Goal: Task Accomplishment & Management: Manage account settings

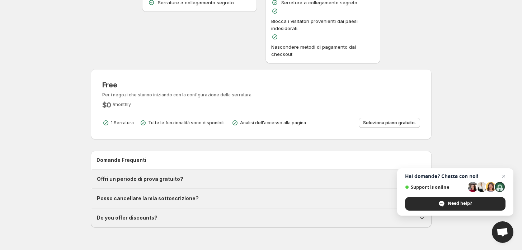
scroll to position [239, 0]
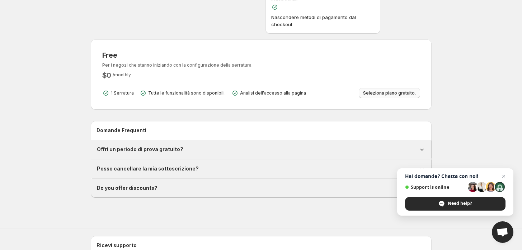
click at [404, 93] on span "Seleziona piano gratuito." at bounding box center [389, 93] width 53 height 6
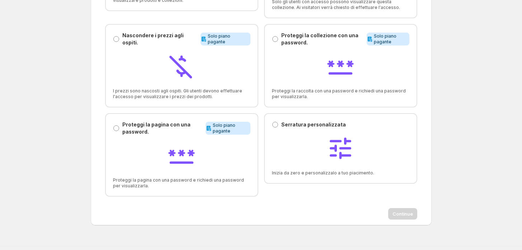
scroll to position [159, 0]
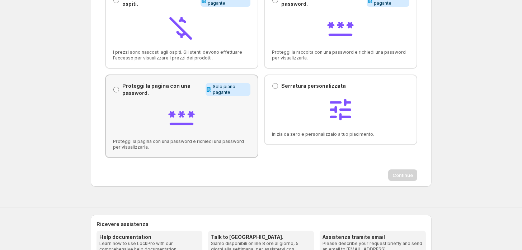
click at [118, 91] on span at bounding box center [116, 90] width 6 height 6
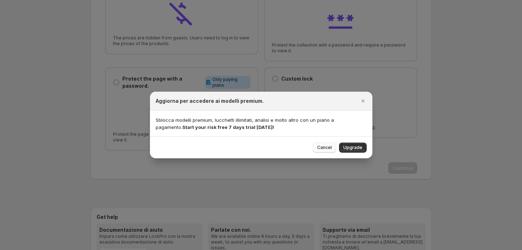
click at [326, 146] on span "Cancel" at bounding box center [324, 148] width 15 height 6
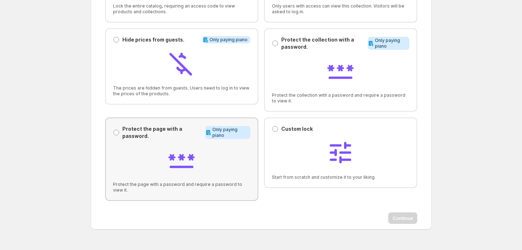
scroll to position [40, 0]
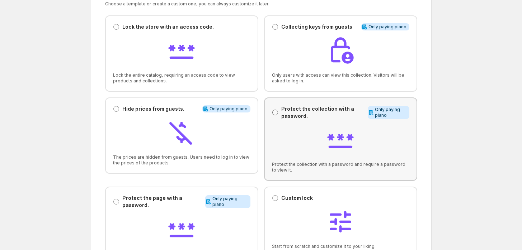
click at [274, 113] on span at bounding box center [275, 113] width 6 height 6
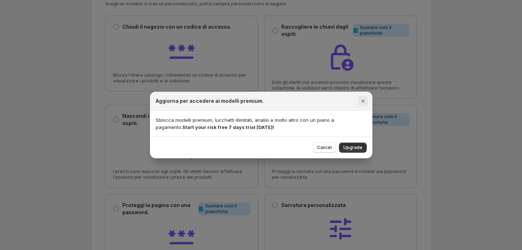
click at [363, 100] on icon "Close" at bounding box center [362, 101] width 7 height 7
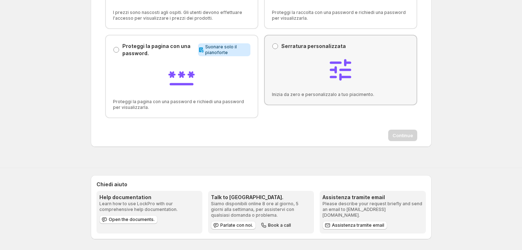
scroll to position [119, 0]
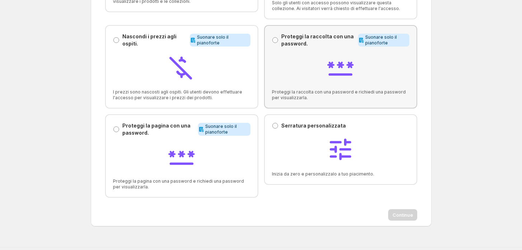
click at [278, 44] on div "Proteggi la raccolta con una password. Proteggi la raccolta con una password." at bounding box center [313, 40] width 83 height 14
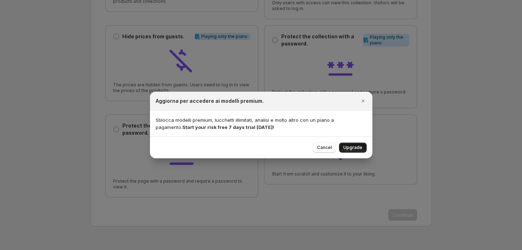
click at [356, 146] on span "Upgrade" at bounding box center [352, 148] width 19 height 6
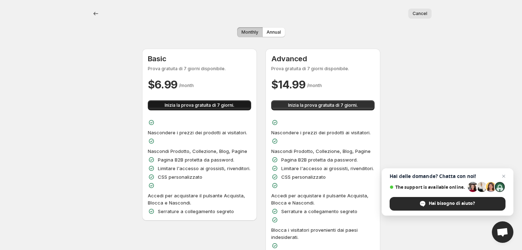
click at [214, 107] on span "Inizia la prova gratuita di 7 giorni." at bounding box center [200, 106] width 70 height 6
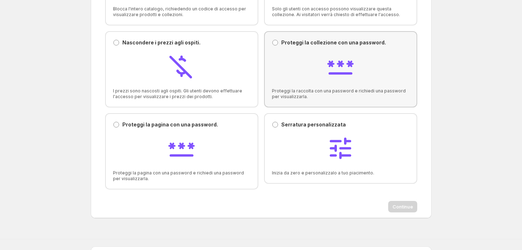
scroll to position [119, 0]
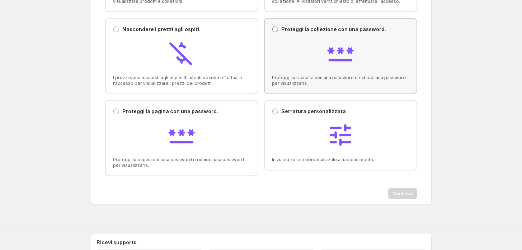
click at [275, 30] on span at bounding box center [275, 30] width 6 height 6
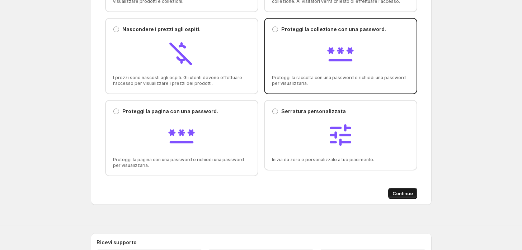
click at [409, 194] on span "Continue" at bounding box center [402, 193] width 20 height 7
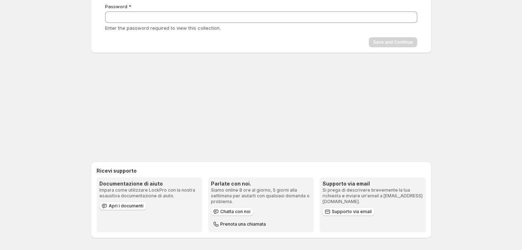
scroll to position [84, 0]
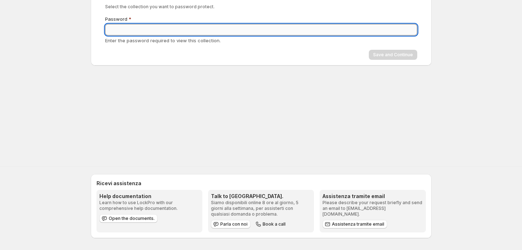
click at [129, 32] on input "Password" at bounding box center [261, 29] width 312 height 11
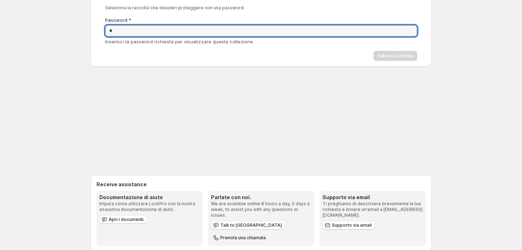
type input "*"
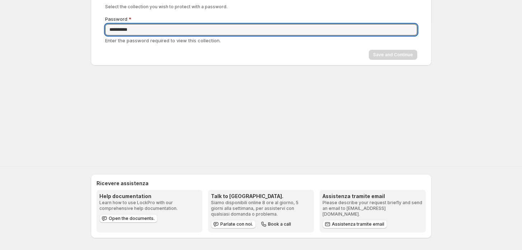
click at [353, 95] on div "**********" at bounding box center [261, 32] width 522 height 233
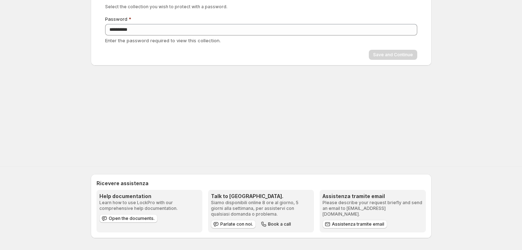
click at [397, 53] on div "Save and Continue" at bounding box center [261, 55] width 312 height 10
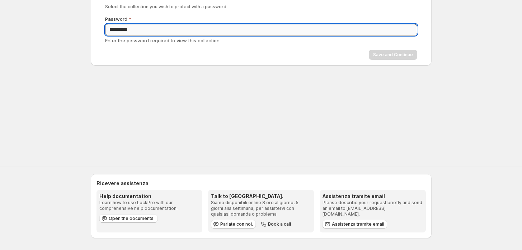
click at [159, 30] on input "**********" at bounding box center [261, 29] width 312 height 11
type input "*"
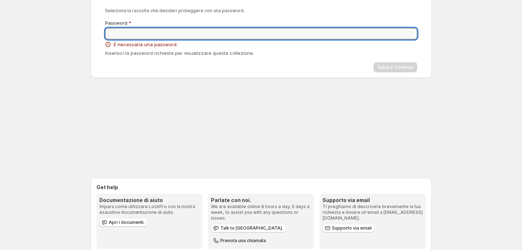
scroll to position [0, 0]
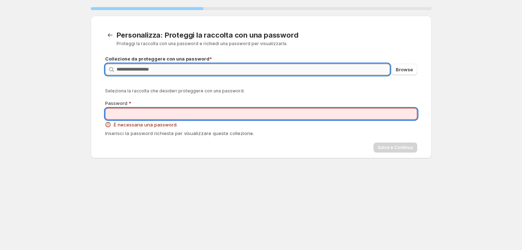
click at [281, 69] on input "Query" at bounding box center [253, 69] width 273 height 11
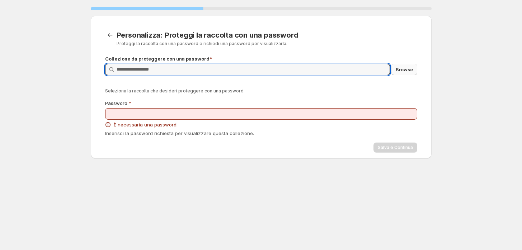
click at [407, 71] on span "Browse" at bounding box center [403, 69] width 17 height 7
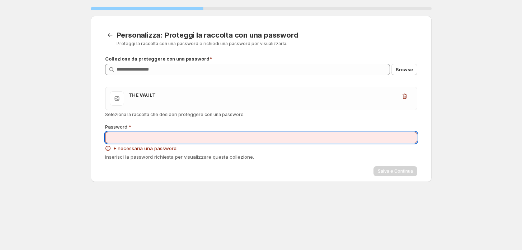
click at [153, 135] on input "Password" at bounding box center [261, 137] width 312 height 11
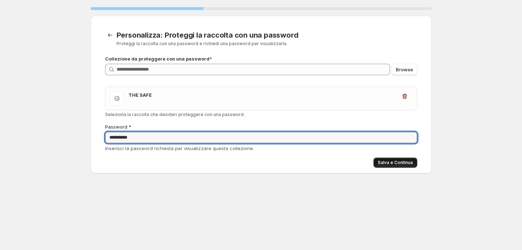
type input "**********"
click at [400, 166] on button "Salva e Continua" at bounding box center [395, 163] width 44 height 10
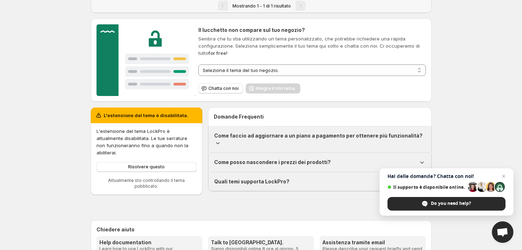
scroll to position [80, 0]
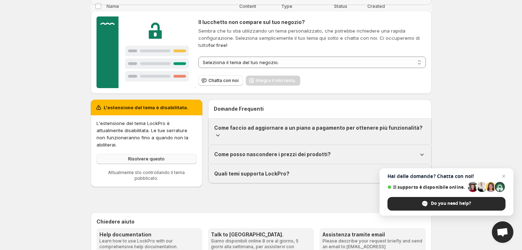
click at [161, 156] on span "Risolvere questo" at bounding box center [146, 159] width 37 height 6
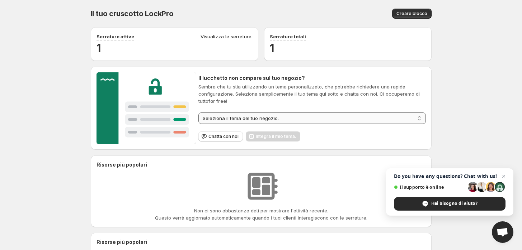
click at [249, 118] on select "**********" at bounding box center [311, 118] width 227 height 11
select select "**********"
click at [198, 113] on select "**********" at bounding box center [311, 118] width 227 height 11
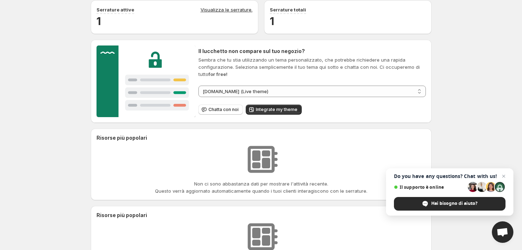
scroll to position [40, 0]
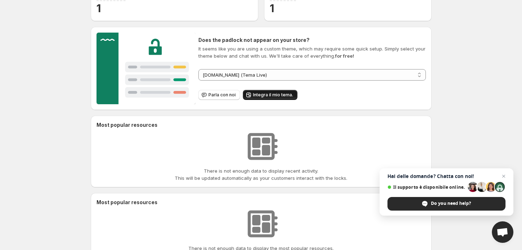
click at [267, 97] on span "Integra il mio tema." at bounding box center [273, 95] width 40 height 6
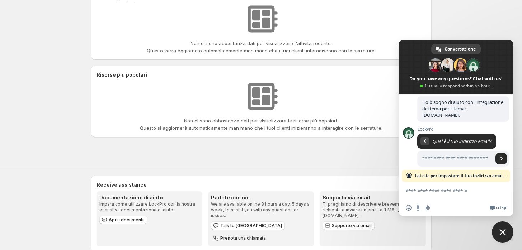
scroll to position [0, 0]
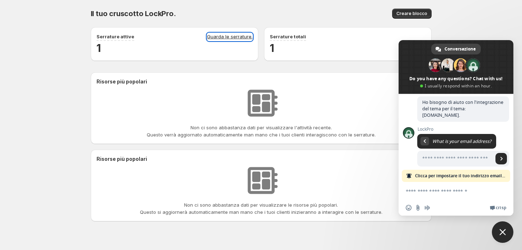
click at [218, 37] on link "Guarda le serrature." at bounding box center [230, 37] width 46 height 8
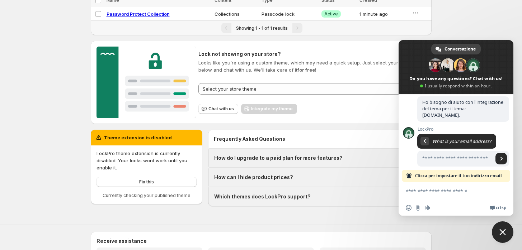
scroll to position [80, 0]
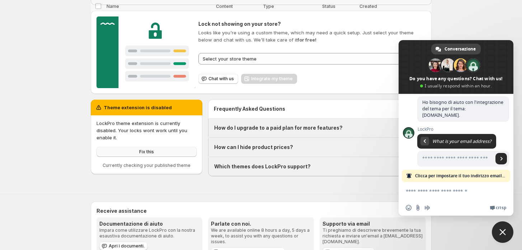
click at [151, 156] on link "Fix this" at bounding box center [146, 152] width 100 height 10
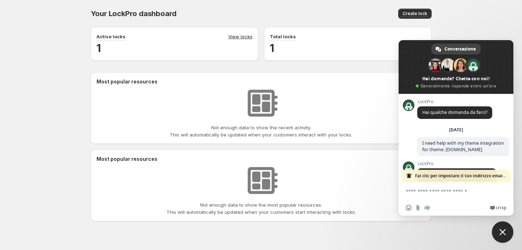
scroll to position [41, 0]
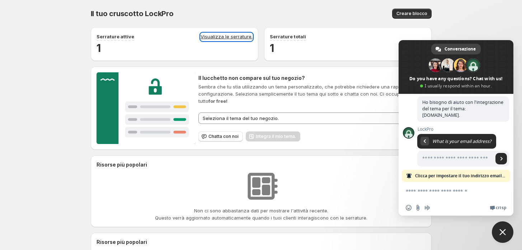
click at [233, 37] on link "Visualizza le serrature." at bounding box center [226, 37] width 52 height 8
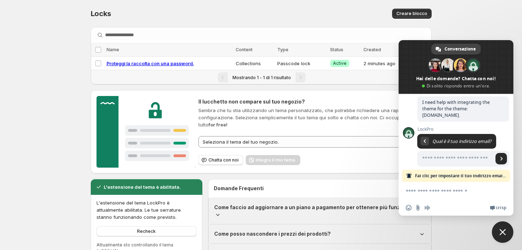
click at [504, 231] on span "Close chat" at bounding box center [502, 232] width 6 height 6
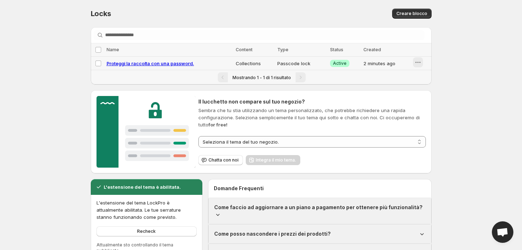
click at [418, 65] on icon "button" at bounding box center [417, 62] width 7 height 7
click at [464, 60] on div "**********" at bounding box center [261, 131] width 522 height 263
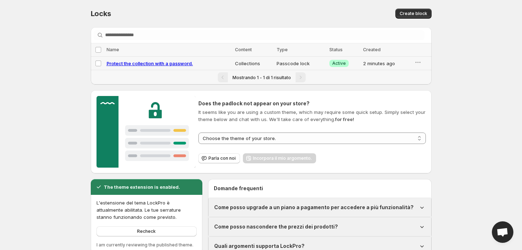
click at [238, 66] on td "Collections" at bounding box center [254, 64] width 42 height 14
click at [426, 51] on icon "Actions" at bounding box center [424, 49] width 7 height 7
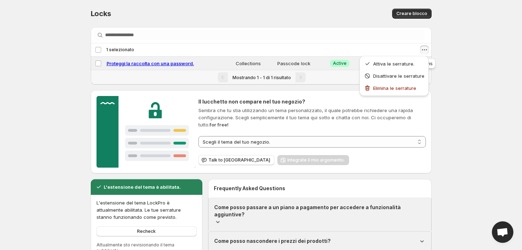
click at [422, 48] on icon "Actions" at bounding box center [424, 49] width 7 height 7
click at [97, 49] on div "Deseleziona blocco 1 selezionato" at bounding box center [114, 50] width 39 height 6
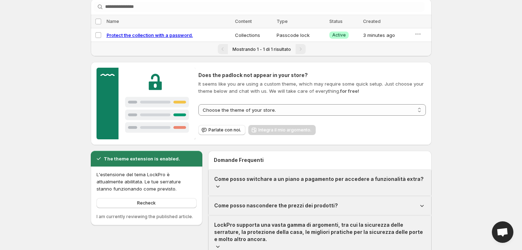
scroll to position [40, 0]
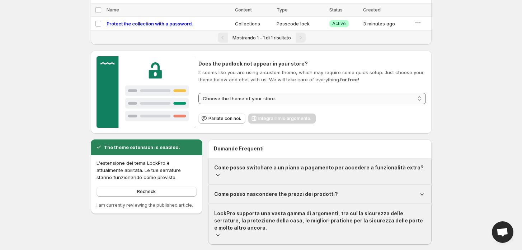
click at [283, 97] on select "**********" at bounding box center [311, 98] width 227 height 11
click at [494, 82] on div "**********" at bounding box center [261, 102] width 522 height 285
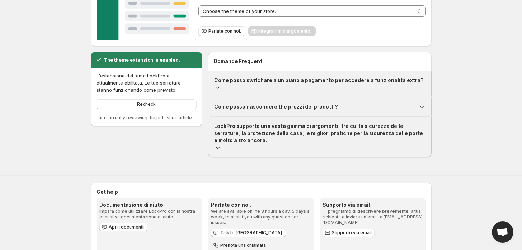
scroll to position [0, 0]
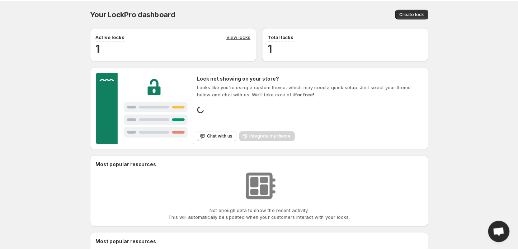
scroll to position [41, 0]
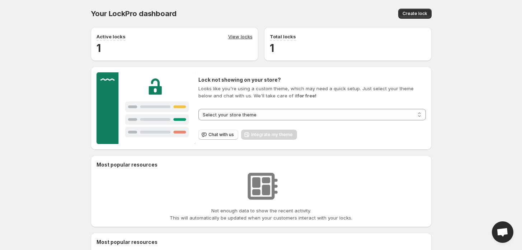
click at [238, 41] on h2 "1" at bounding box center [174, 48] width 156 height 14
click at [240, 37] on link "View locks" at bounding box center [240, 37] width 24 height 8
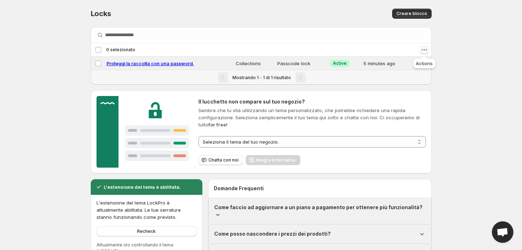
click at [423, 48] on icon "Actions" at bounding box center [424, 49] width 7 height 7
click at [416, 88] on span "Delete locks" at bounding box center [408, 88] width 28 height 6
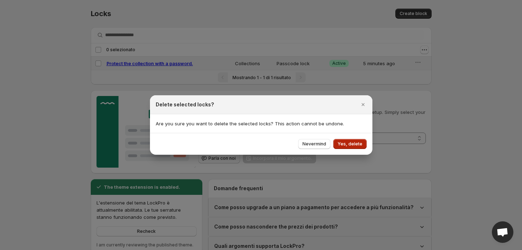
click at [352, 144] on span "Yes, delete" at bounding box center [349, 144] width 25 height 6
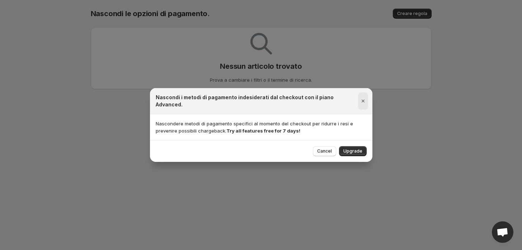
click at [367, 103] on button "Close" at bounding box center [363, 101] width 10 height 17
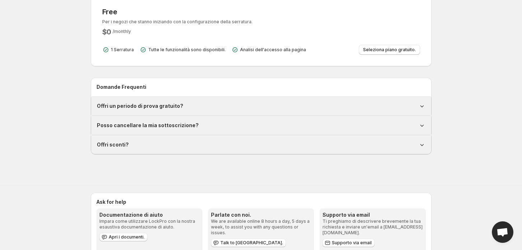
scroll to position [299, 0]
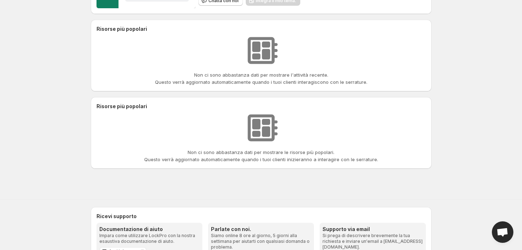
scroll to position [182, 0]
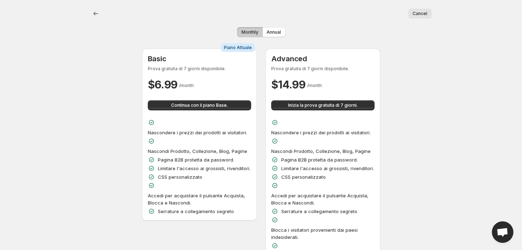
click at [250, 34] on span "Monthly" at bounding box center [249, 32] width 17 height 6
click at [422, 14] on span "Cancel" at bounding box center [419, 14] width 15 height 6
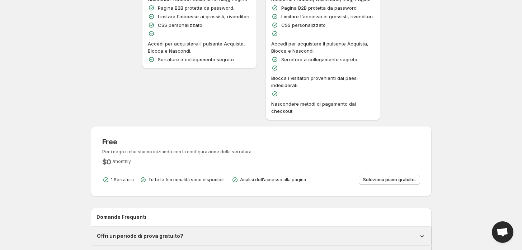
scroll to position [199, 0]
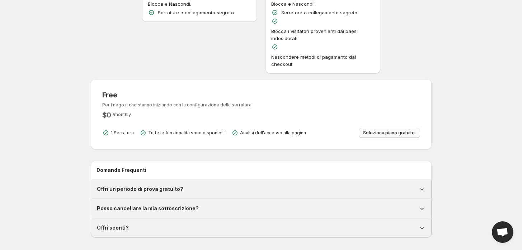
click at [392, 135] on span "Seleziona piano gratuito." at bounding box center [389, 133] width 53 height 6
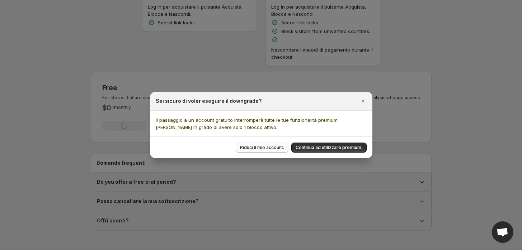
click at [296, 150] on button "Continua ad utilizzare premium." at bounding box center [328, 148] width 75 height 10
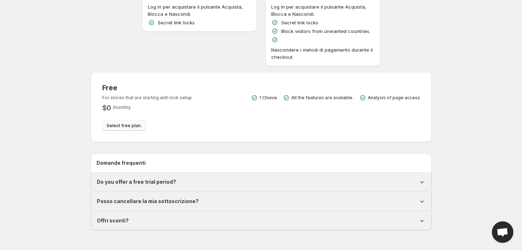
click at [142, 123] on span "Select free plan." at bounding box center [123, 126] width 35 height 6
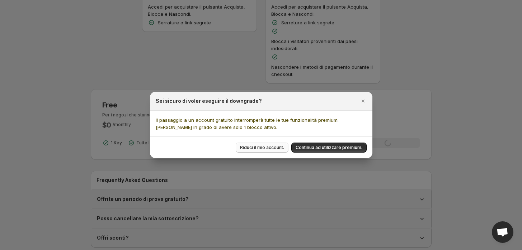
click at [257, 149] on span "Riduci il mio account." at bounding box center [262, 148] width 44 height 6
